Goal: Navigation & Orientation: Find specific page/section

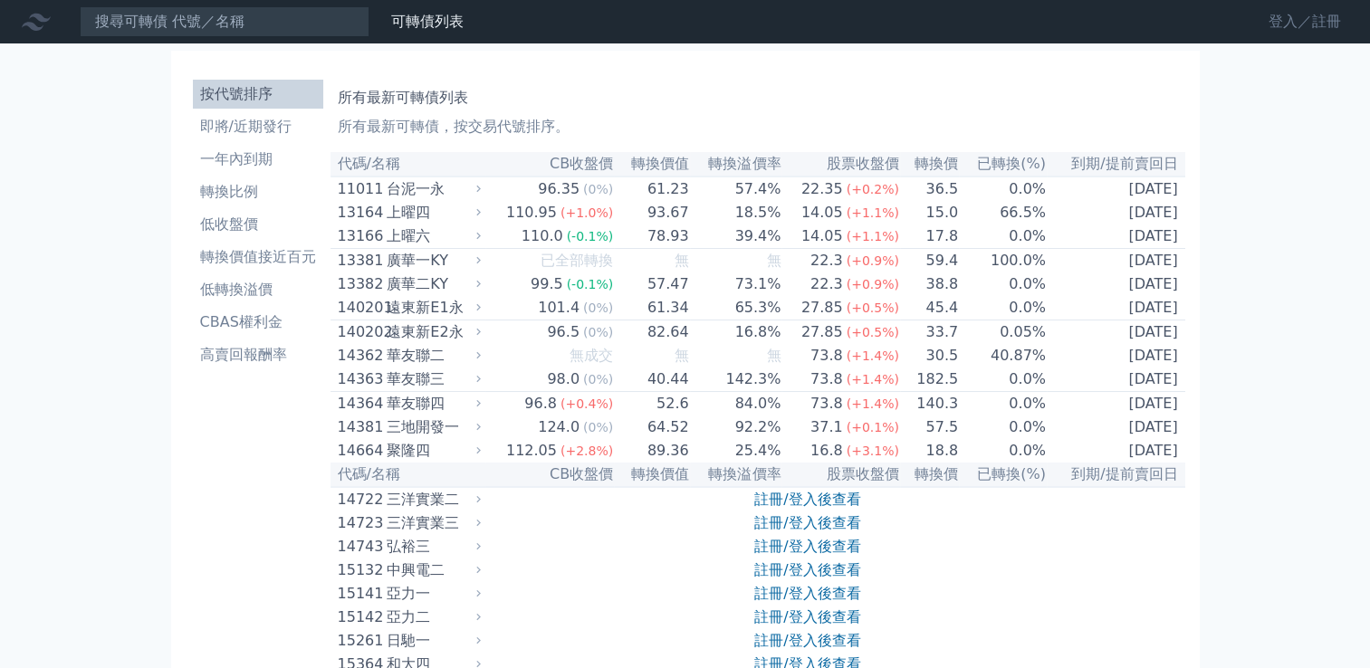
click at [1284, 23] on link "登入／註冊" at bounding box center [1304, 21] width 101 height 29
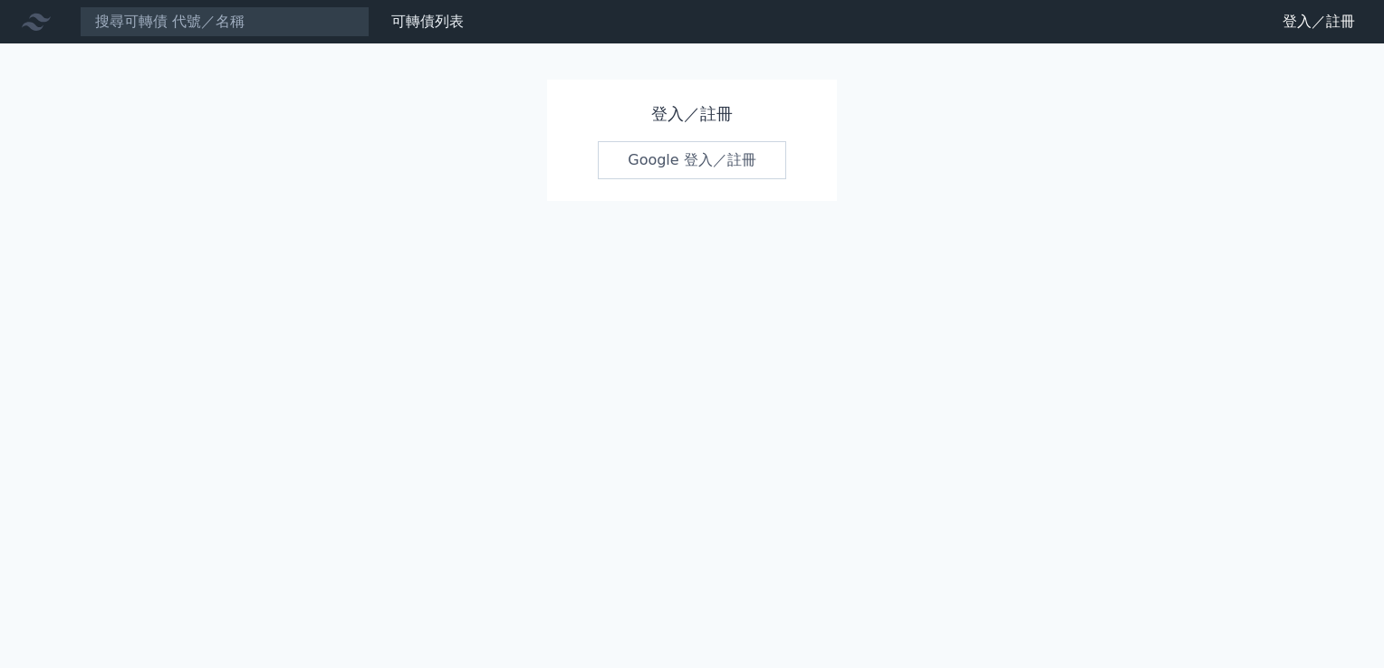
click at [735, 154] on link "Google 登入／註冊" at bounding box center [692, 160] width 188 height 38
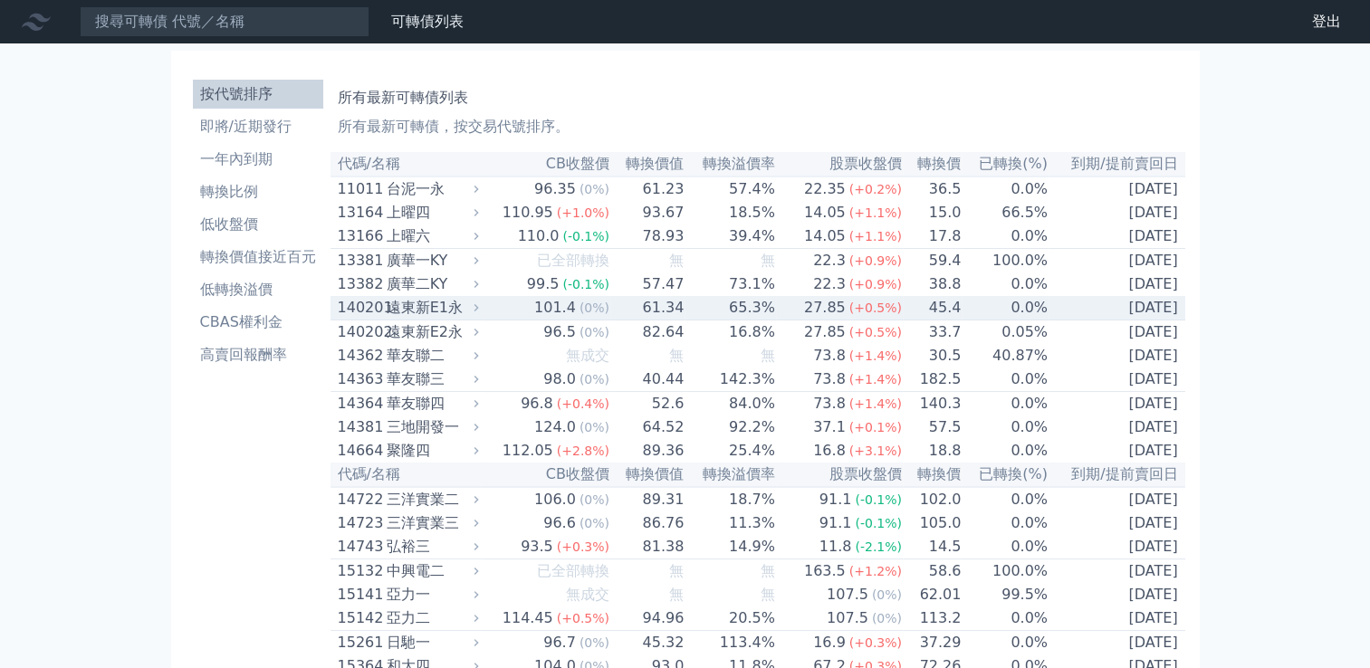
scroll to position [6215, 0]
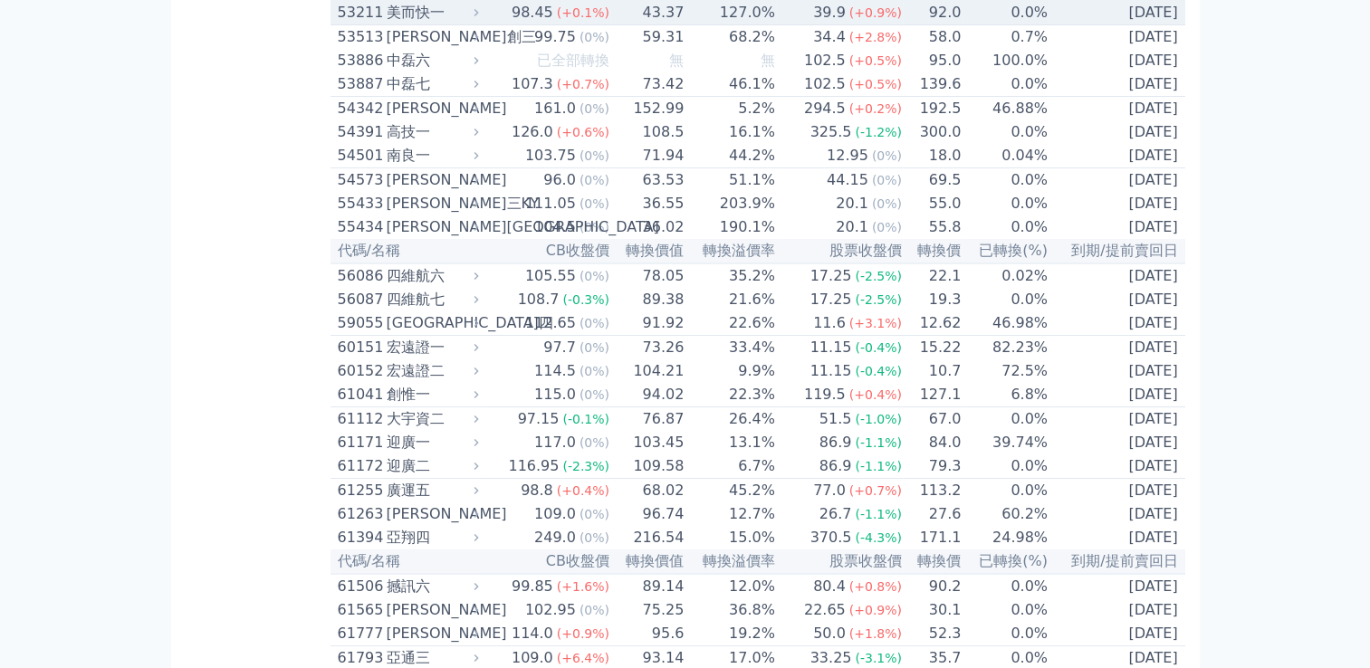
scroll to position [6849, 0]
